Goal: Task Accomplishment & Management: Manage account settings

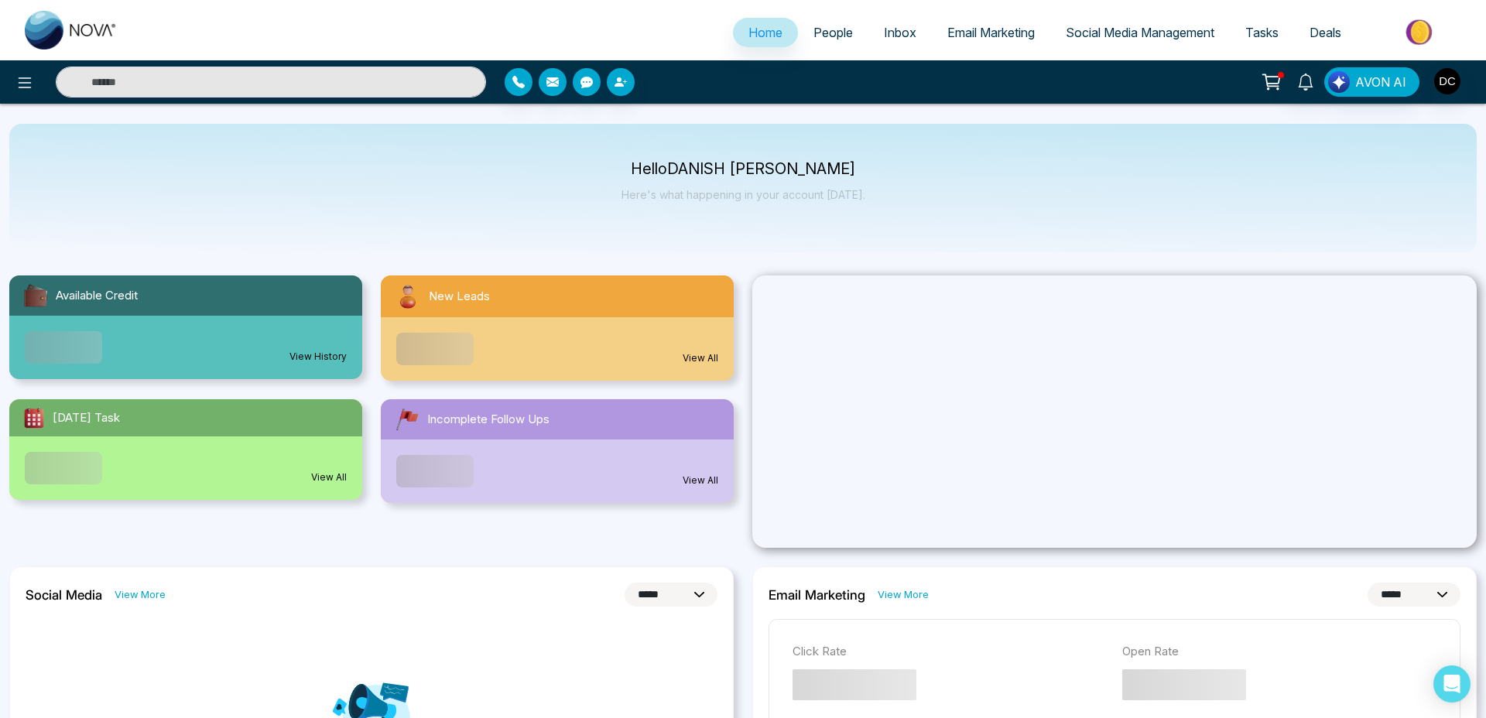
select select "*"
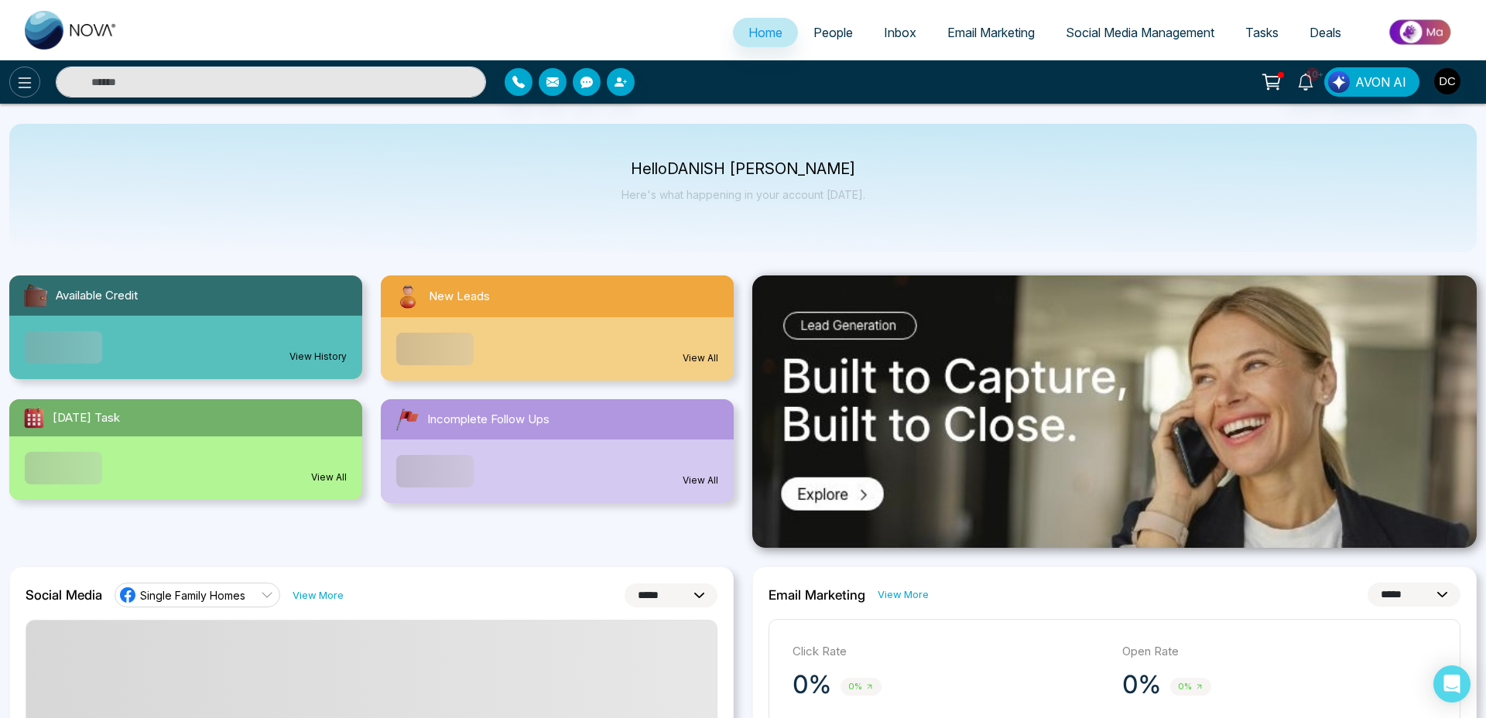
click at [31, 85] on icon at bounding box center [24, 83] width 19 height 19
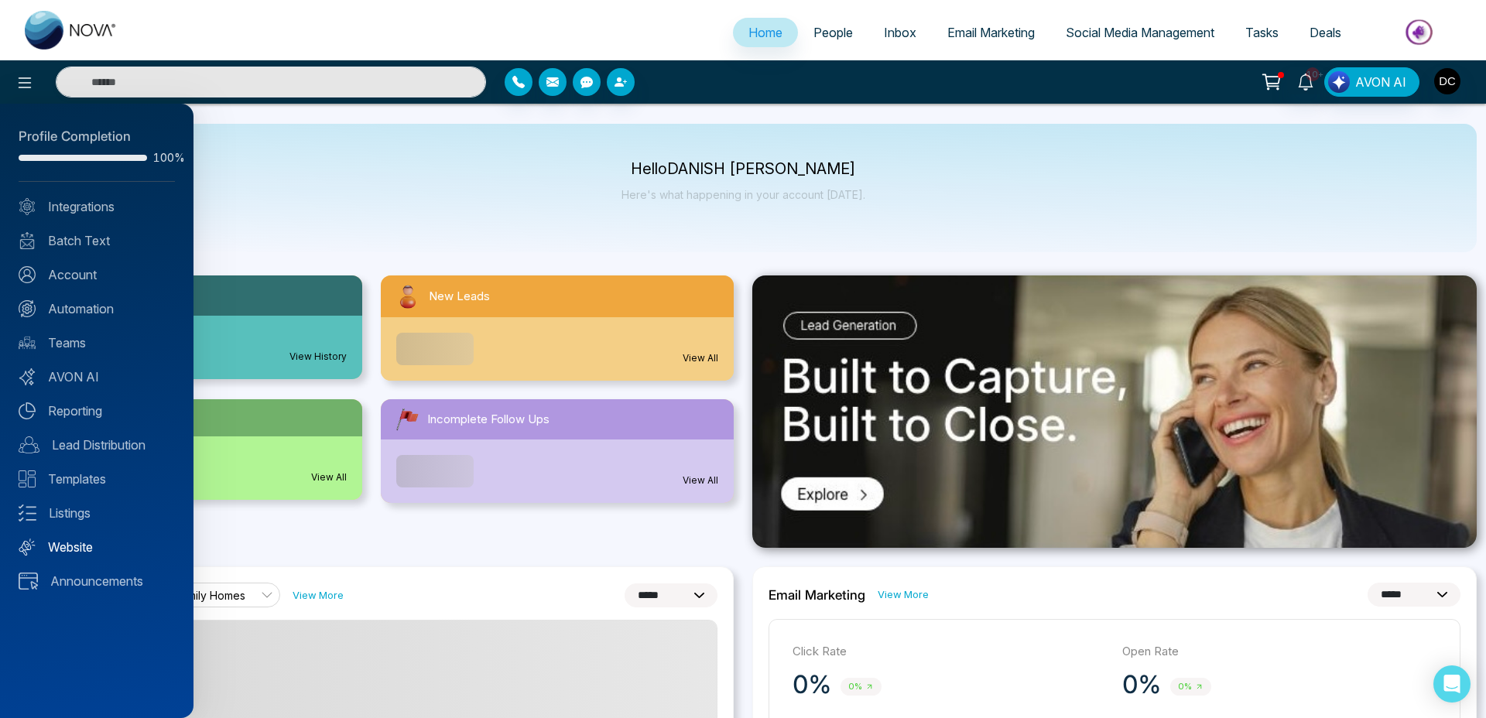
click at [72, 546] on link "Website" at bounding box center [97, 547] width 156 height 19
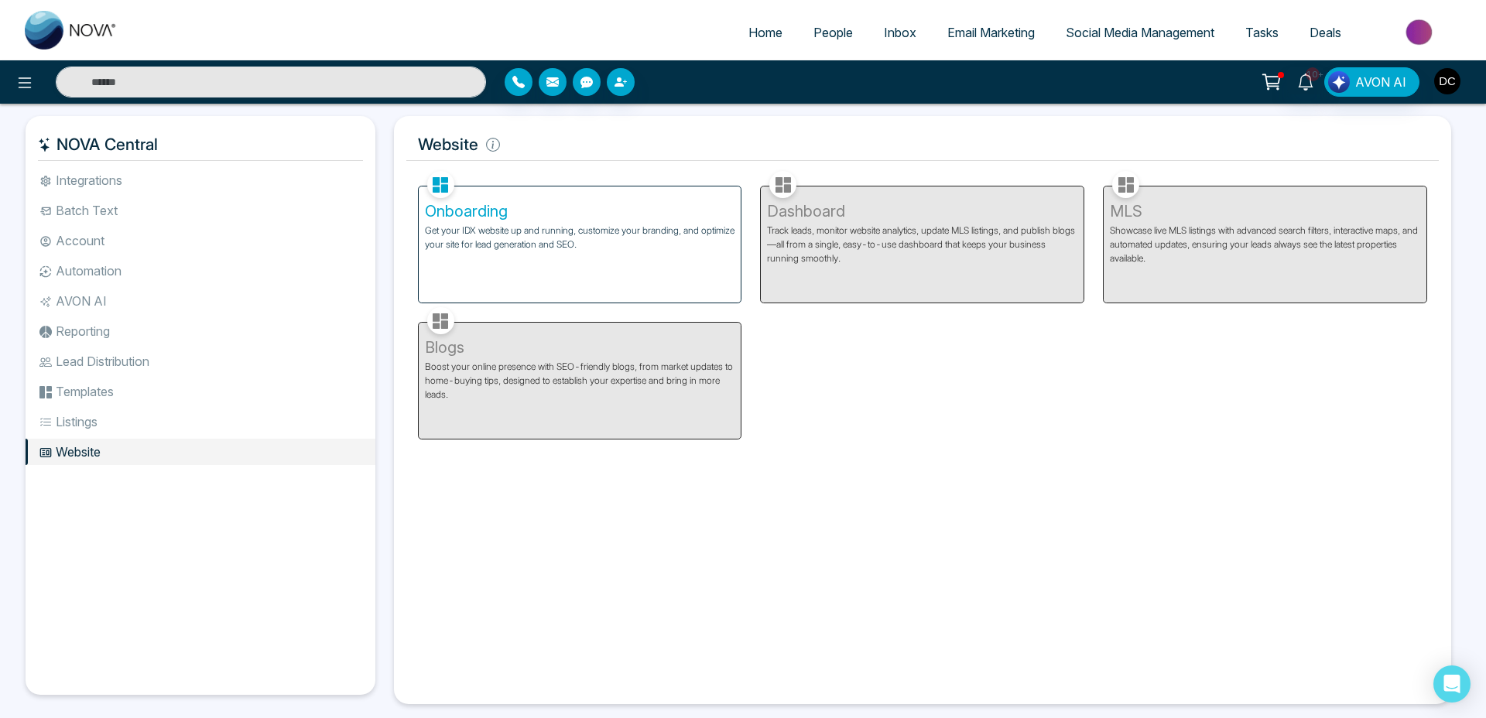
click at [1441, 79] on img "button" at bounding box center [1448, 81] width 26 height 26
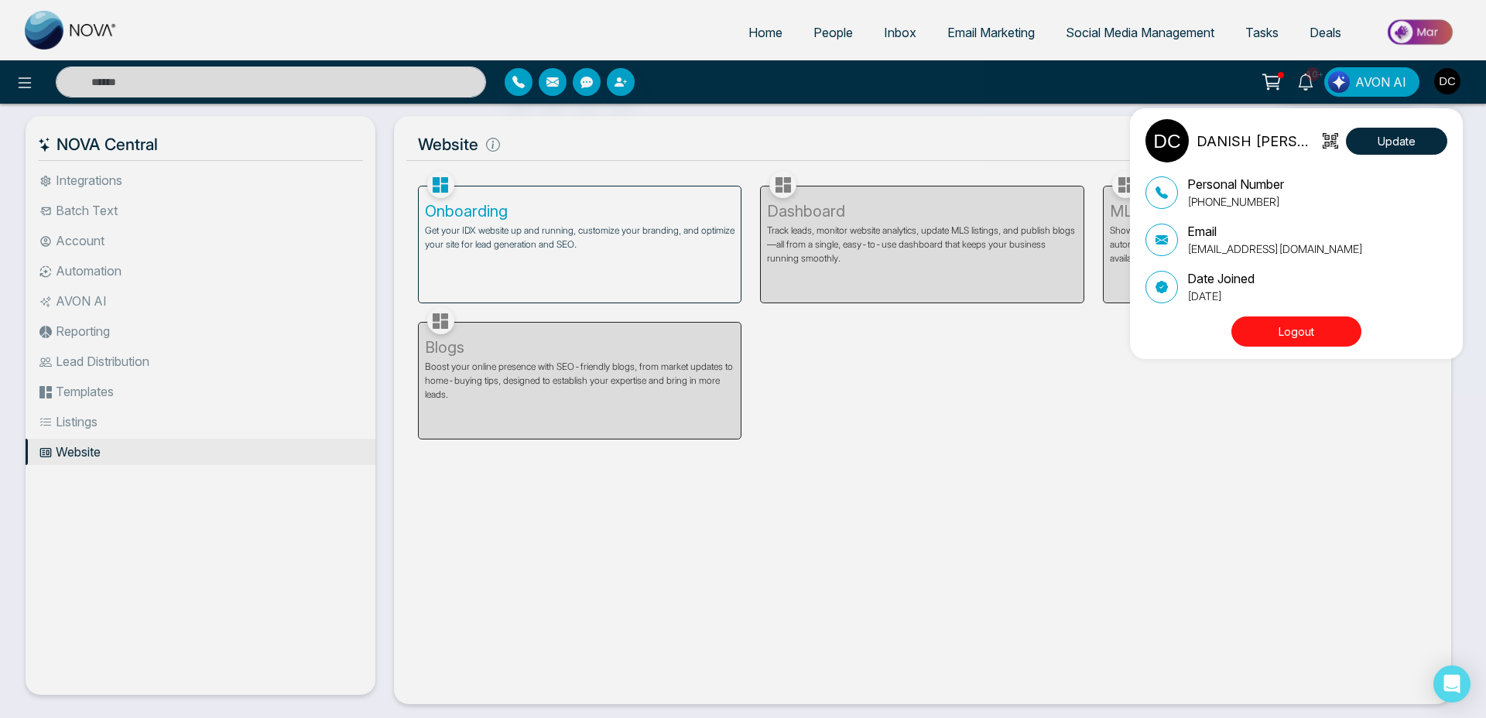
click at [1325, 322] on button "Logout" at bounding box center [1297, 332] width 130 height 30
